Goal: Information Seeking & Learning: Learn about a topic

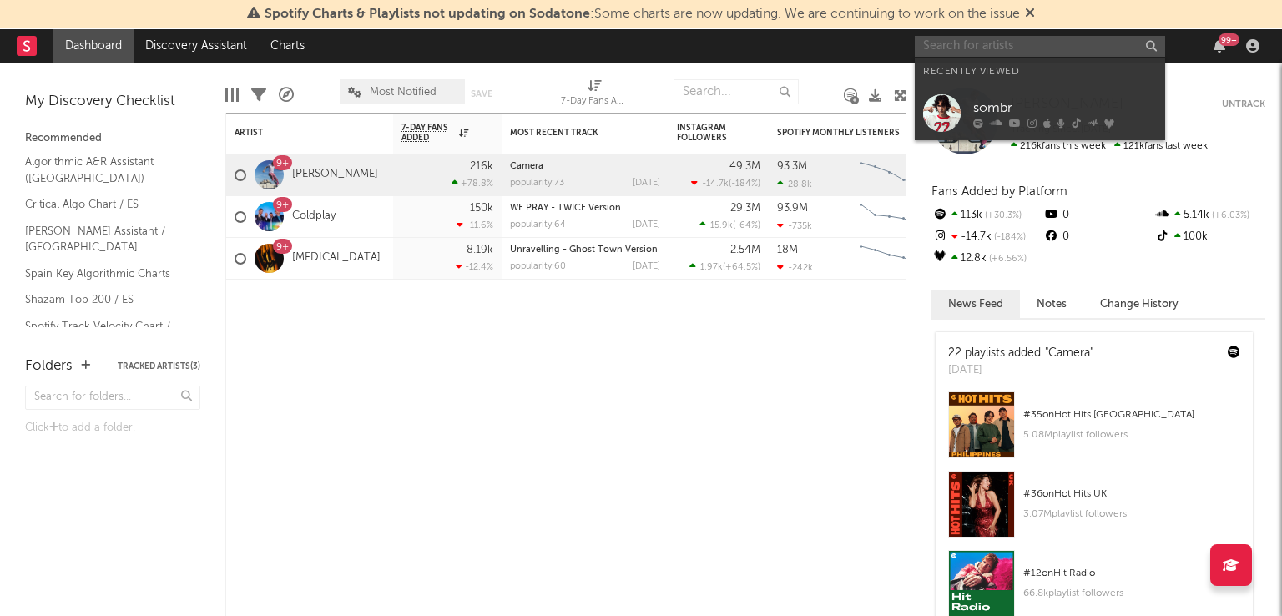
click at [1004, 51] on input "text" at bounding box center [1040, 46] width 250 height 21
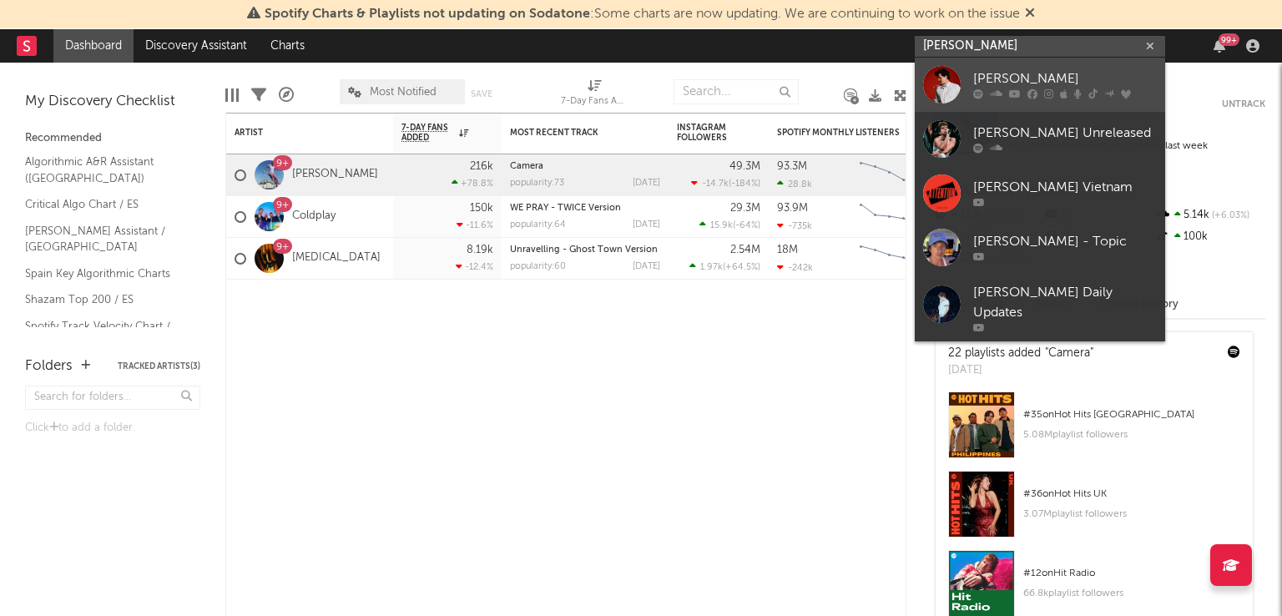
type input "[PERSON_NAME]"
click at [1069, 88] on div "[PERSON_NAME]" at bounding box center [1065, 79] width 184 height 20
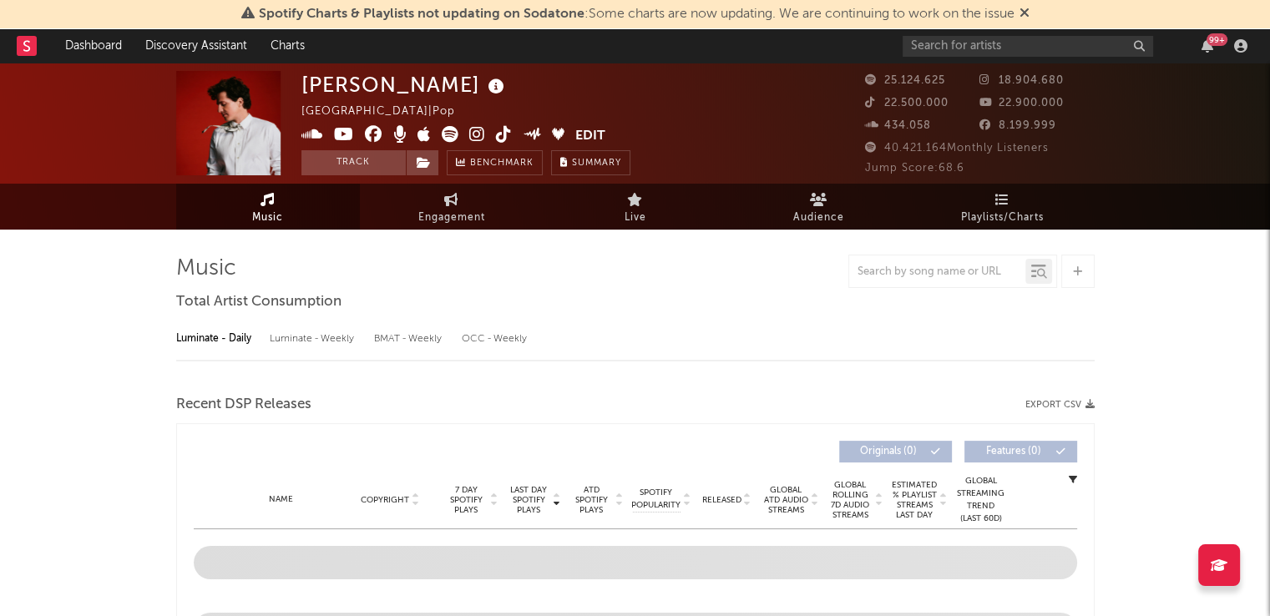
select select "6m"
